Goal: Find specific page/section: Find specific page/section

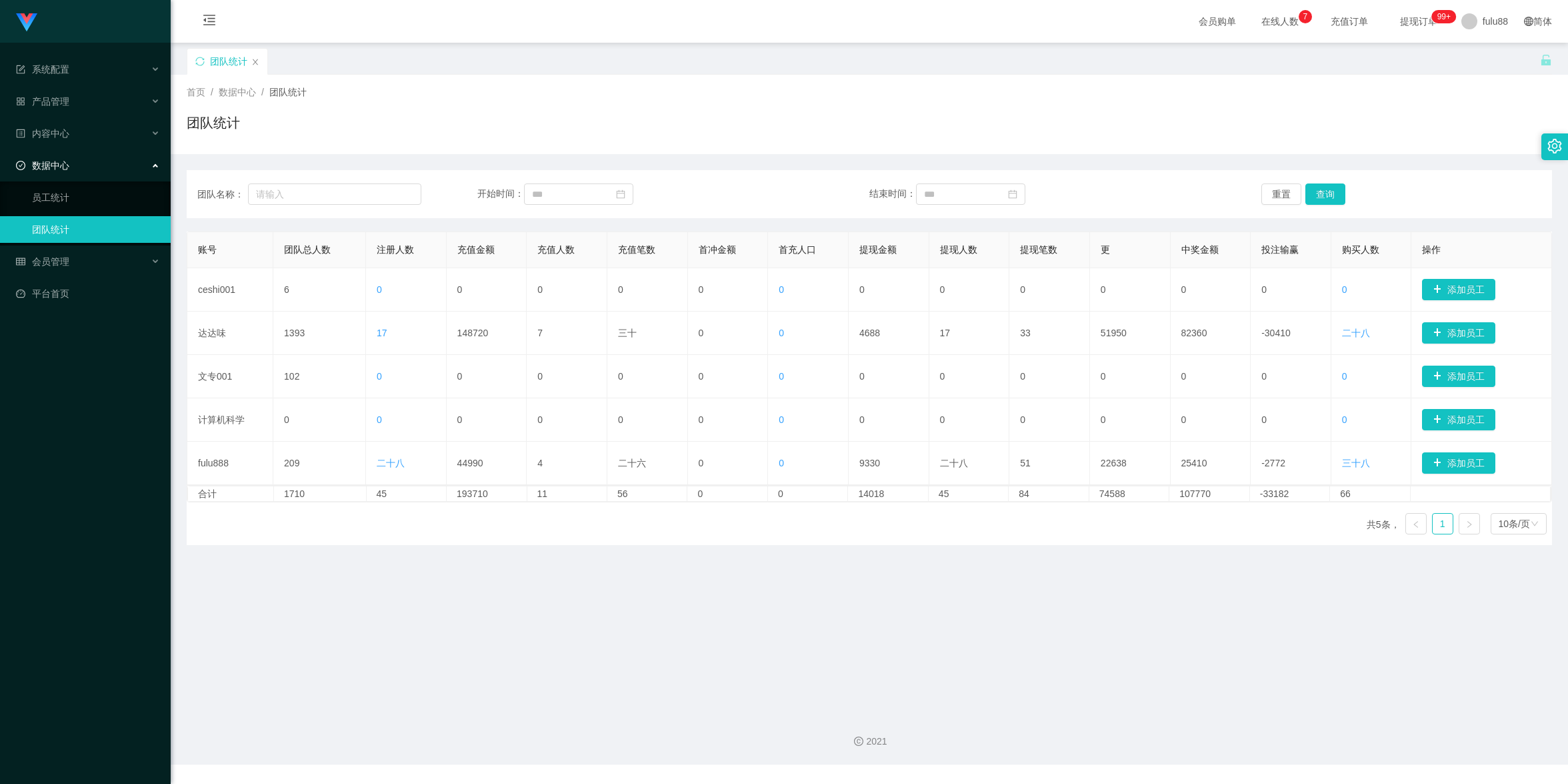
click at [1430, 687] on main "关闭门户 关闭右侧 关闭其他 刷新页面 团队统计 首页 / 数据中心 / 团队统计 / 团队统计 团队名称： 开始时间： 结束时间： 重置 查询 账号 团队总…" at bounding box center [869, 372] width 1397 height 659
